Goal: Use online tool/utility: Utilize a website feature to perform a specific function

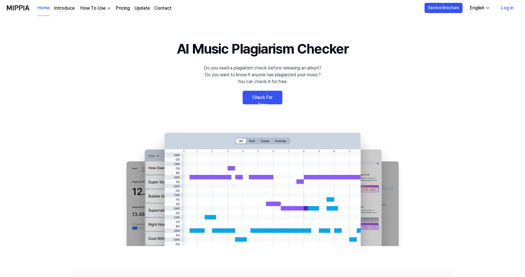
click at [271, 97] on link "Check For Free" at bounding box center [262, 98] width 40 height 14
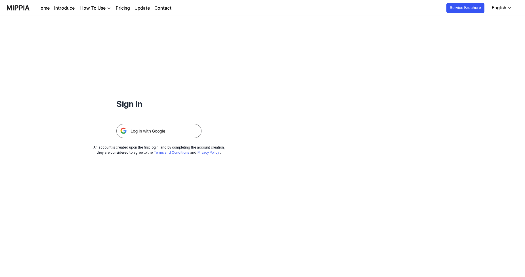
click at [141, 132] on img at bounding box center [158, 131] width 85 height 14
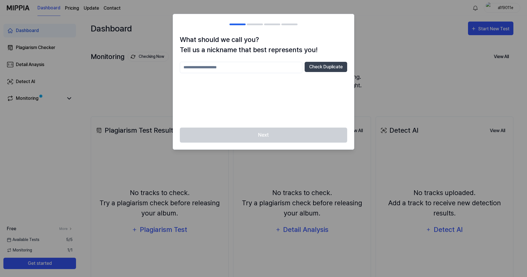
click at [239, 71] on input "text" at bounding box center [241, 67] width 123 height 11
type input "*********"
click at [323, 69] on button "Check Duplicate" at bounding box center [326, 67] width 43 height 10
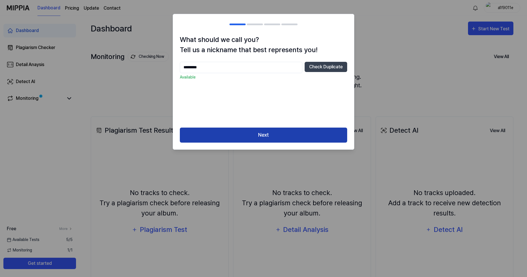
click at [262, 138] on button "Next" at bounding box center [263, 135] width 167 height 15
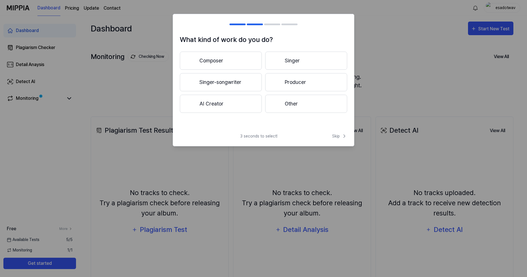
click at [222, 82] on button "Singer-songwriter" at bounding box center [221, 82] width 82 height 18
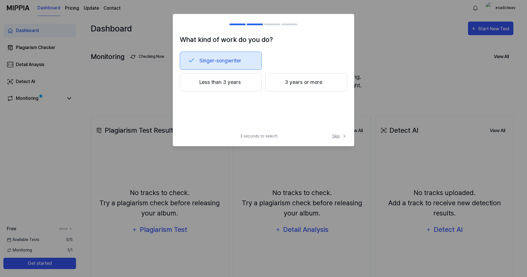
click at [337, 136] on span "Skip" at bounding box center [339, 136] width 15 height 6
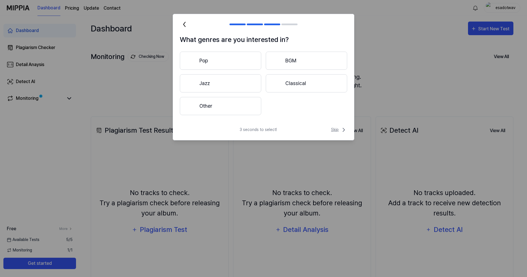
click at [337, 129] on span "Skip" at bounding box center [339, 129] width 16 height 7
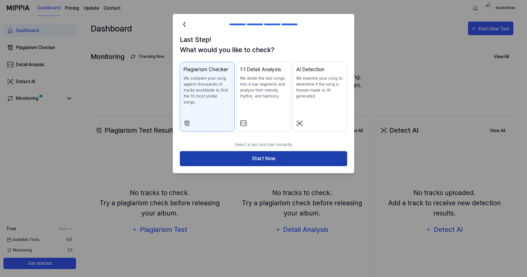
click at [263, 151] on button "Start Now" at bounding box center [263, 158] width 167 height 15
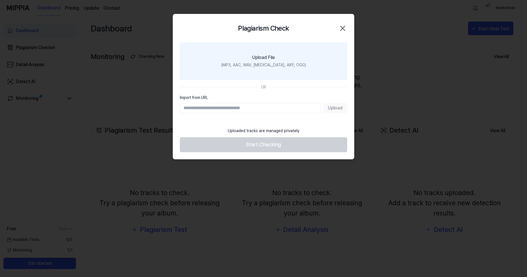
click at [262, 58] on div "Upload File" at bounding box center [263, 57] width 23 height 7
click at [0, 0] on input "Upload File (MP3, AAC, WAV, FLAC, AIFF, OGG)" at bounding box center [0, 0] width 0 height 0
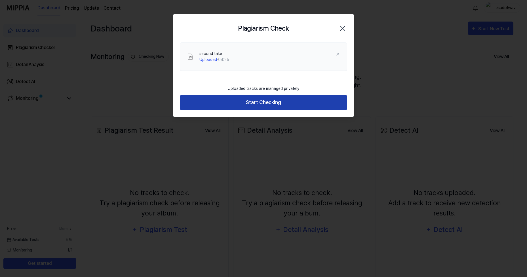
click at [256, 101] on button "Start Checking" at bounding box center [263, 102] width 167 height 15
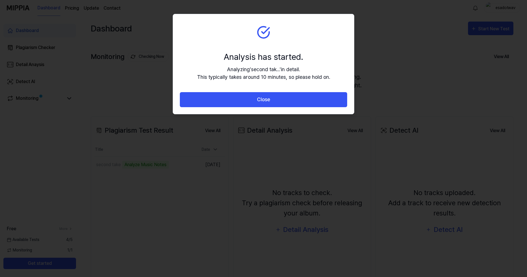
click at [279, 63] on div "Analysis has started. Analyzing ' second tak... ' in detail. This typically tak…" at bounding box center [263, 65] width 133 height 30
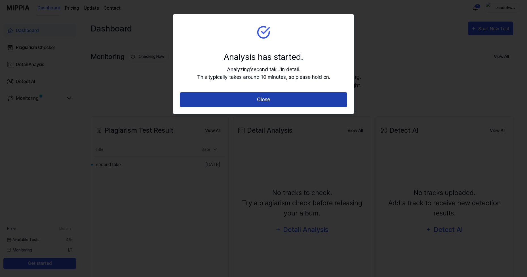
click at [263, 98] on button "Close" at bounding box center [263, 99] width 167 height 15
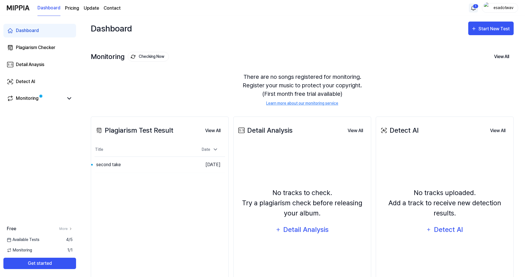
click at [474, 9] on html "Dashboard Pricing Update Contact 1 esadotwav Dashboard Plagiarism Checker Detai…" at bounding box center [262, 138] width 525 height 277
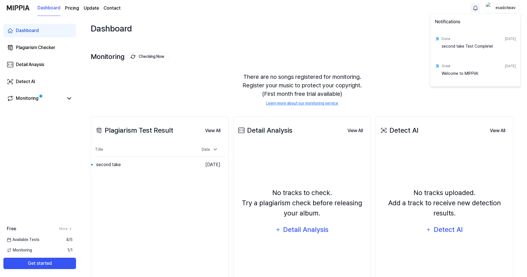
click at [470, 47] on div "second take Test Complete!" at bounding box center [479, 48] width 74 height 11
click at [461, 76] on div "Welcome to MIPPIA!" at bounding box center [479, 76] width 74 height 11
click at [481, 48] on div "second take Test Complete!" at bounding box center [479, 48] width 74 height 11
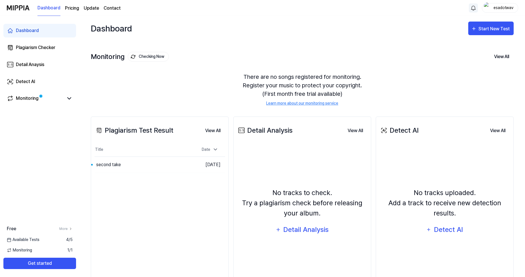
drag, startPoint x: 265, startPoint y: 76, endPoint x: 347, endPoint y: 74, distance: 82.3
click at [347, 74] on html "Dashboard Pricing Update Contact esadotwav Dashboard Plagiarism Checker Detail …" at bounding box center [262, 138] width 525 height 277
drag, startPoint x: 320, startPoint y: 79, endPoint x: 348, endPoint y: 85, distance: 27.9
click at [348, 85] on div "There are no songs registered for monitoring. Register your music to protect yo…" at bounding box center [302, 89] width 423 height 47
drag, startPoint x: 348, startPoint y: 85, endPoint x: 303, endPoint y: 89, distance: 45.0
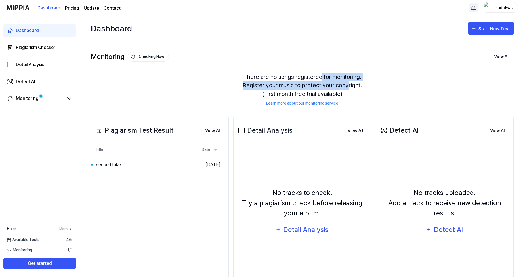
click at [303, 89] on div "There are no songs registered for monitoring. Register your music to protect yo…" at bounding box center [302, 89] width 423 height 47
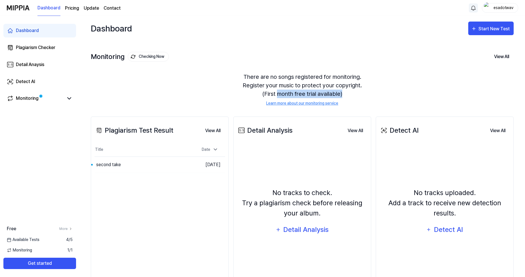
drag, startPoint x: 277, startPoint y: 93, endPoint x: 345, endPoint y: 94, distance: 68.1
click at [345, 94] on div "There are no songs registered for monitoring. Register your music to protect yo…" at bounding box center [302, 89] width 423 height 47
click at [210, 91] on div "There are no songs registered for monitoring. Register your music to protect yo…" at bounding box center [302, 89] width 423 height 47
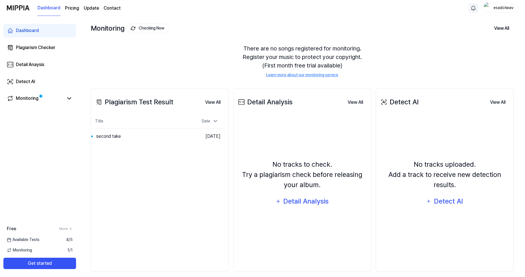
scroll to position [34, 0]
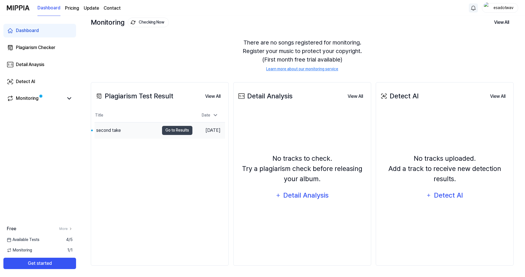
click at [111, 132] on div "second take" at bounding box center [108, 130] width 25 height 7
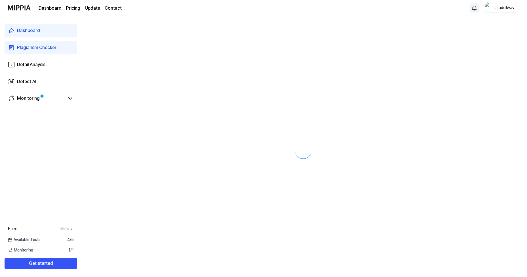
scroll to position [0, 0]
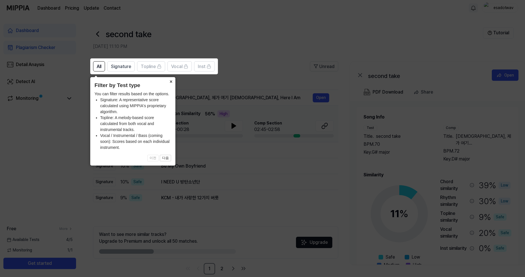
click at [172, 79] on button "×" at bounding box center [170, 81] width 9 height 8
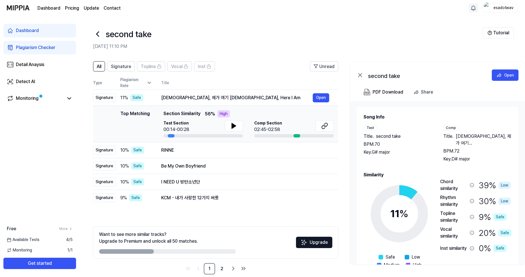
drag, startPoint x: 164, startPoint y: 113, endPoint x: 202, endPoint y: 111, distance: 37.2
click at [202, 111] on div "Top Matching Section Similarity 56 % High" at bounding box center [248, 113] width 170 height 7
drag, startPoint x: 205, startPoint y: 114, endPoint x: 212, endPoint y: 113, distance: 6.8
click at [212, 113] on span "56 %" at bounding box center [210, 114] width 10 height 7
click at [233, 126] on icon at bounding box center [234, 125] width 4 height 5
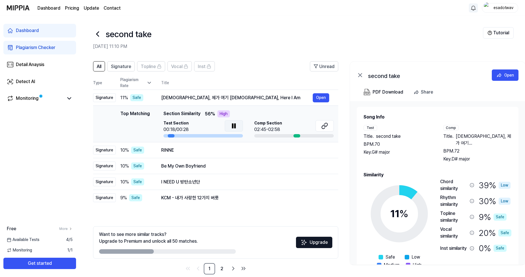
click at [233, 126] on icon at bounding box center [232, 126] width 1 height 5
click at [318, 97] on button "Open" at bounding box center [321, 97] width 16 height 9
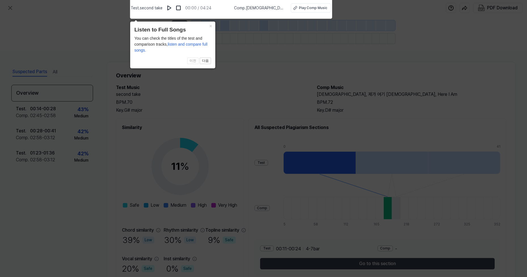
click at [265, 78] on icon at bounding box center [263, 137] width 527 height 280
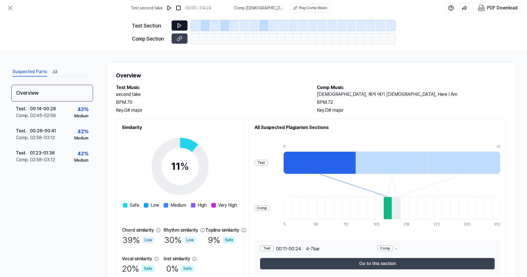
click at [180, 25] on icon at bounding box center [179, 26] width 3 height 4
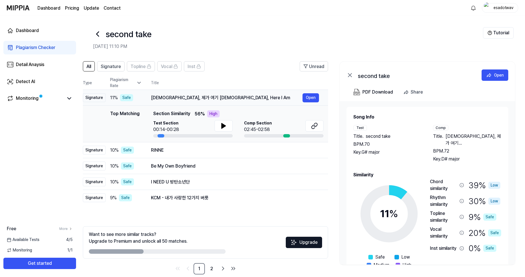
scroll to position [0, 12]
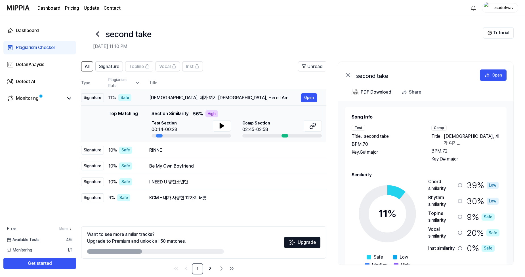
drag, startPoint x: 240, startPoint y: 97, endPoint x: 218, endPoint y: 97, distance: 21.6
click at [201, 95] on div "주님, 제가 여기 있습니다 Lord, Here I Am" at bounding box center [224, 97] width 151 height 7
drag, startPoint x: 227, startPoint y: 98, endPoint x: 221, endPoint y: 96, distance: 6.5
click at [217, 98] on div "주님, 제가 여기 있습니다 Lord, Here I Am" at bounding box center [224, 97] width 151 height 7
drag, startPoint x: 224, startPoint y: 98, endPoint x: 218, endPoint y: 98, distance: 6.8
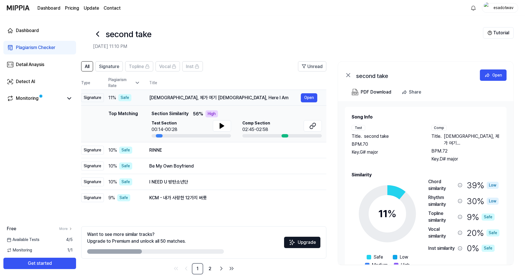
click at [218, 98] on div "주님, 제가 여기 있습니다 Lord, Here I Am" at bounding box center [224, 97] width 151 height 7
click at [222, 125] on icon at bounding box center [222, 125] width 4 height 5
click at [271, 127] on div "Comp Section 02:45-02:58" at bounding box center [281, 126] width 79 height 13
click at [312, 125] on icon at bounding box center [312, 126] width 7 height 7
click at [217, 126] on button at bounding box center [222, 125] width 18 height 11
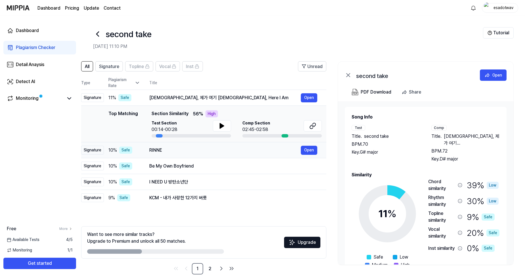
click at [179, 150] on div "RINNE" at bounding box center [224, 150] width 151 height 7
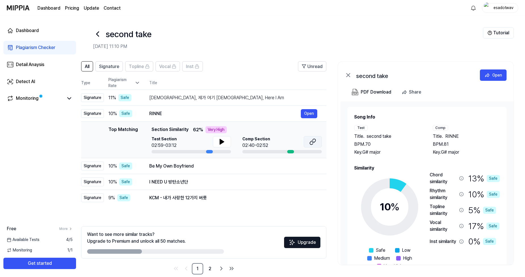
click at [310, 140] on icon at bounding box center [312, 141] width 7 height 7
click at [270, 167] on div "Be My Own Boyfriend" at bounding box center [224, 166] width 151 height 7
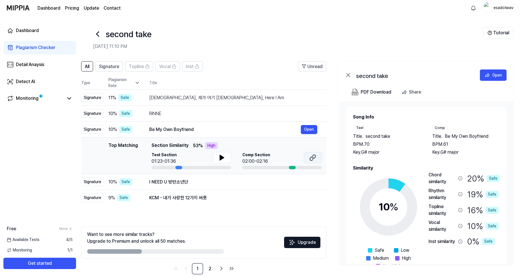
scroll to position [0, 12]
click at [311, 157] on icon at bounding box center [312, 157] width 7 height 7
click at [200, 182] on div "I NEED U 방탄소년단" at bounding box center [224, 182] width 151 height 7
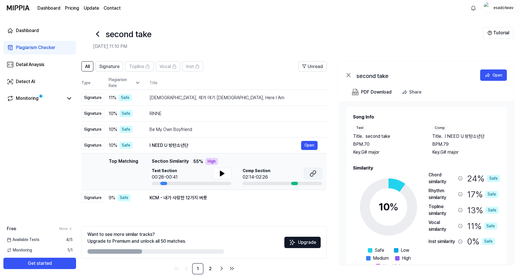
click at [313, 173] on icon at bounding box center [311, 175] width 3 height 4
